Goal: Navigation & Orientation: Go to known website

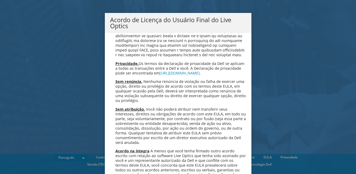
scroll to position [2112, 0]
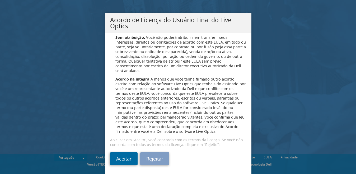
click at [124, 160] on link "Aceitar" at bounding box center [123, 158] width 27 height 13
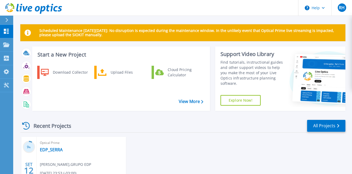
scroll to position [62, 0]
